Goal: Task Accomplishment & Management: Complete application form

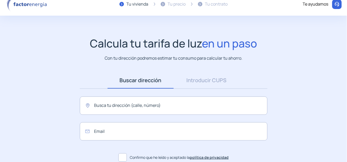
scroll to position [4, 0]
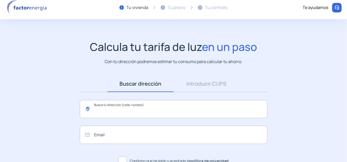
click at [124, 107] on input "text" at bounding box center [174, 109] width 188 height 18
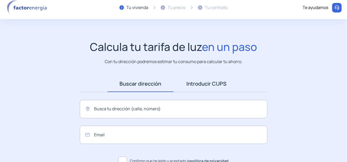
click at [213, 84] on link "Introducir CUPS" at bounding box center [207, 83] width 66 height 16
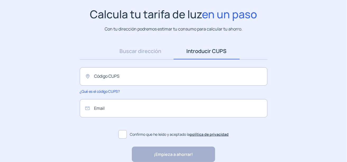
scroll to position [10, 0]
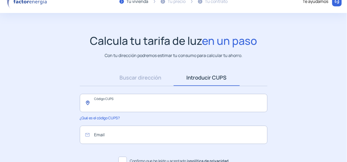
click at [135, 102] on input "text" at bounding box center [174, 103] width 188 height 18
click at [142, 77] on link "Buscar dirección" at bounding box center [141, 77] width 66 height 16
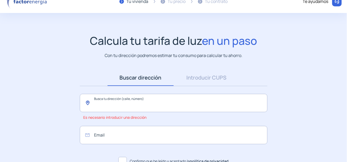
click at [133, 100] on input "text" at bounding box center [174, 103] width 188 height 18
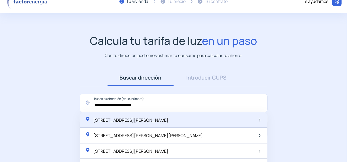
click at [138, 120] on span "[STREET_ADDRESS][PERSON_NAME]" at bounding box center [131, 120] width 75 height 6
type input "**********"
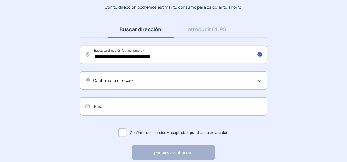
scroll to position [63, 0]
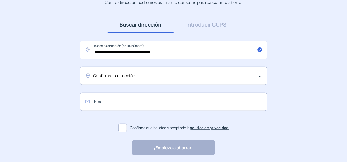
click at [132, 75] on span "Confirma tu dirección" at bounding box center [114, 75] width 42 height 7
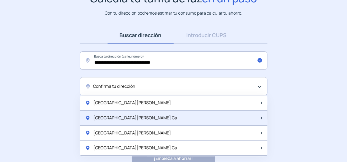
scroll to position [53, 0]
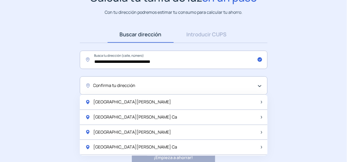
click at [131, 83] on span "Confirma tu dirección" at bounding box center [114, 85] width 42 height 7
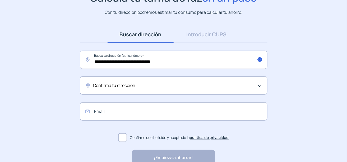
click at [191, 84] on div "Confirma tu dirección" at bounding box center [172, 85] width 158 height 7
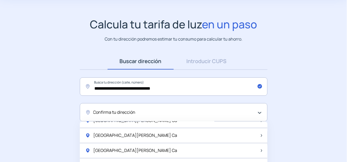
scroll to position [79, 0]
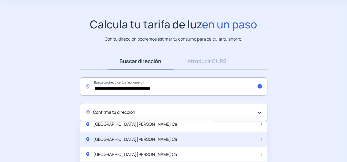
click at [135, 138] on span "[GEOGRAPHIC_DATA][PERSON_NAME] Ca" at bounding box center [136, 139] width 84 height 7
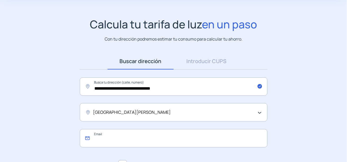
click at [128, 139] on input "email" at bounding box center [174, 138] width 188 height 18
type input "*"
type input "**********"
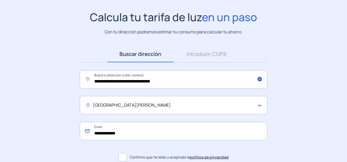
scroll to position [0, 0]
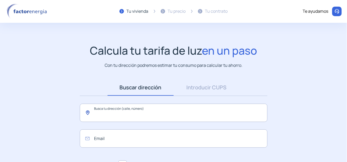
click at [114, 112] on input "text" at bounding box center [174, 112] width 188 height 18
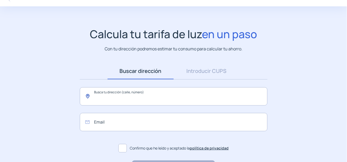
scroll to position [4, 0]
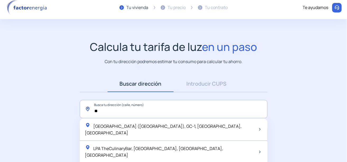
type input "*"
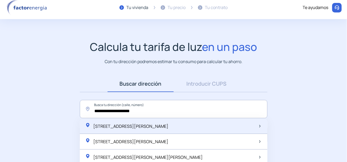
click at [150, 126] on span "[STREET_ADDRESS][PERSON_NAME]" at bounding box center [131, 126] width 75 height 6
type input "**********"
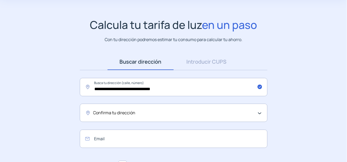
scroll to position [57, 0]
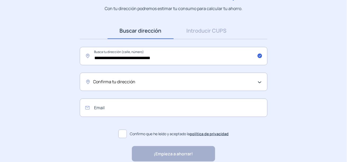
click at [145, 79] on div "Confirma tu dirección" at bounding box center [172, 81] width 158 height 7
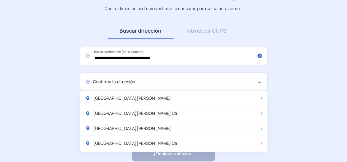
click at [144, 84] on div "Confirma tu dirección" at bounding box center [172, 81] width 158 height 7
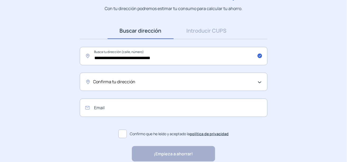
click at [188, 80] on div "Confirma tu dirección" at bounding box center [172, 81] width 158 height 7
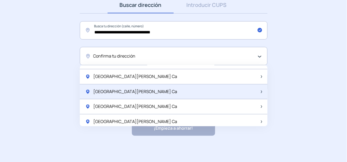
scroll to position [53, 0]
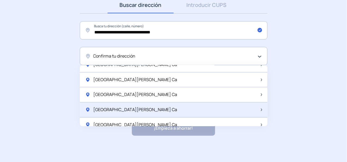
click at [133, 108] on span "[GEOGRAPHIC_DATA][PERSON_NAME] Ca" at bounding box center [136, 109] width 84 height 7
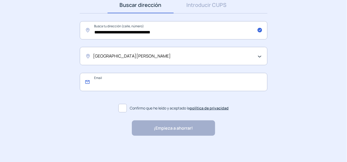
click at [116, 81] on input "email" at bounding box center [174, 82] width 188 height 18
type input "**********"
click at [220, 102] on label "Confirmo que he leído y aceptado la política de privacidad" at bounding box center [174, 108] width 188 height 13
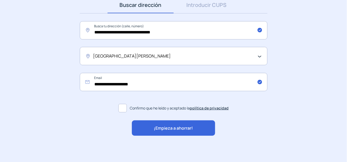
click at [184, 130] on span "¡Empieza a ahorrar!" at bounding box center [173, 128] width 39 height 7
